Goal: Answer question/provide support

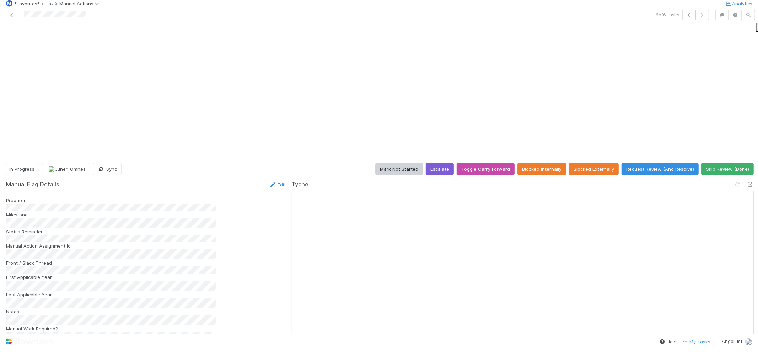
scroll to position [395, 0]
click at [632, 163] on button "Request Review (And Resolve)" at bounding box center [660, 169] width 77 height 12
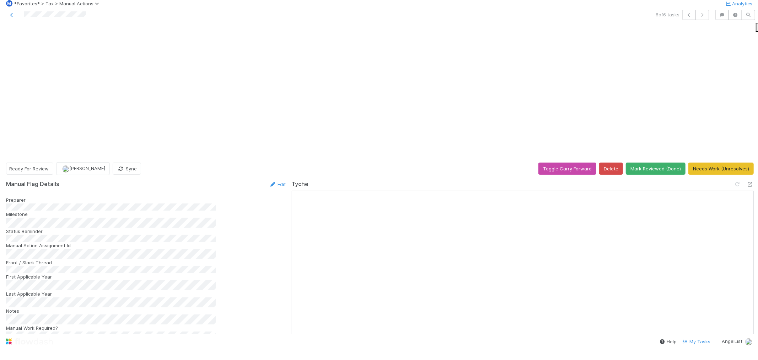
click at [215, 20] on div at bounding box center [181, 15] width 356 height 10
click at [86, 165] on span "[PERSON_NAME]" at bounding box center [87, 168] width 36 height 6
click at [335, 162] on div "Ready For Review [PERSON_NAME] Sync Toggle Carry Forward Delete Mark Reviewed (…" at bounding box center [380, 168] width 748 height 12
click at [9, 17] on icon at bounding box center [11, 15] width 7 height 5
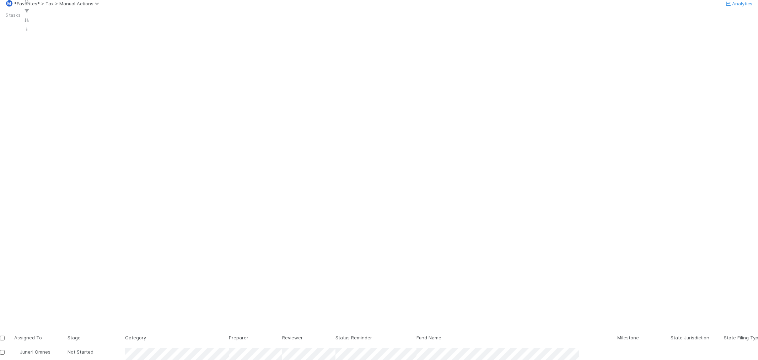
scroll to position [291, 574]
